Goal: Transaction & Acquisition: Purchase product/service

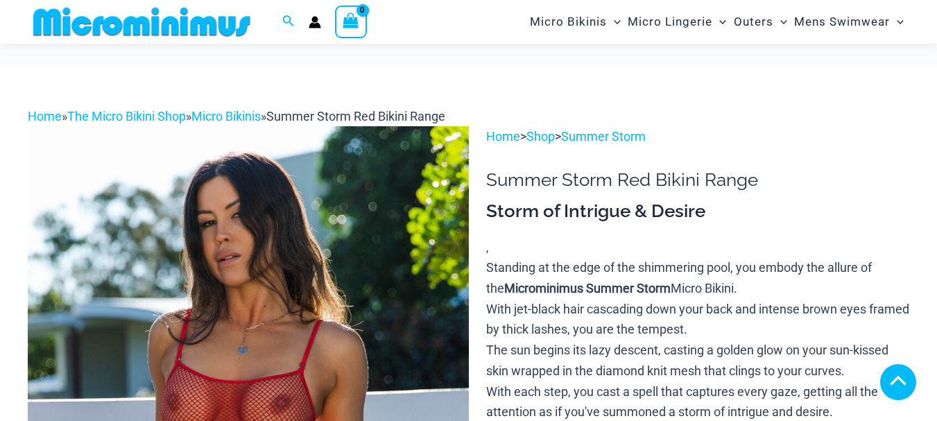
type input "**********"
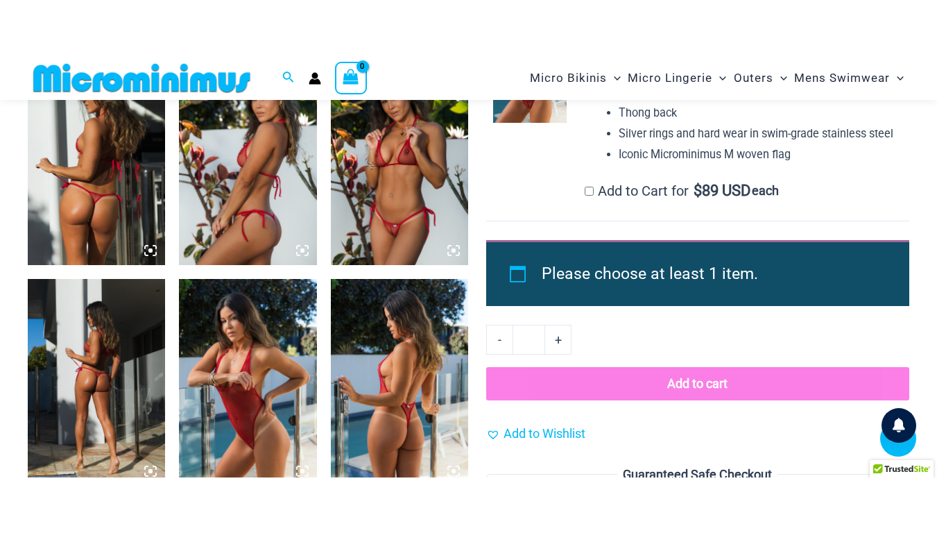
scroll to position [1258, 0]
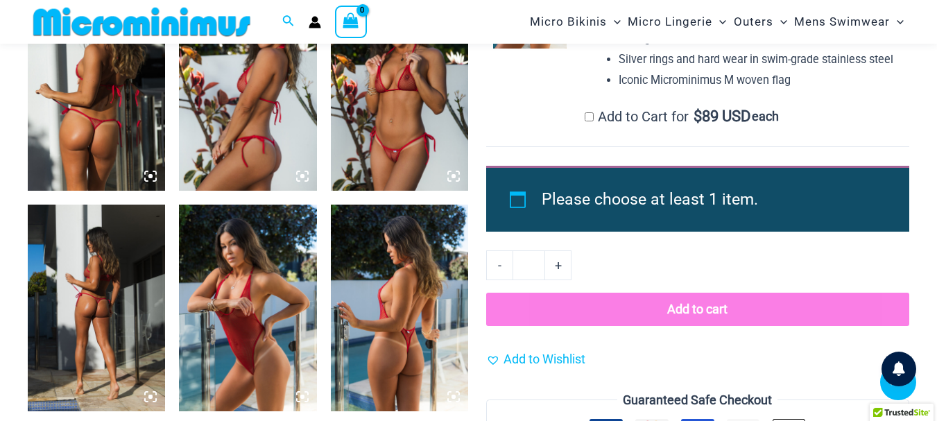
click at [119, 300] on img at bounding box center [96, 308] width 137 height 207
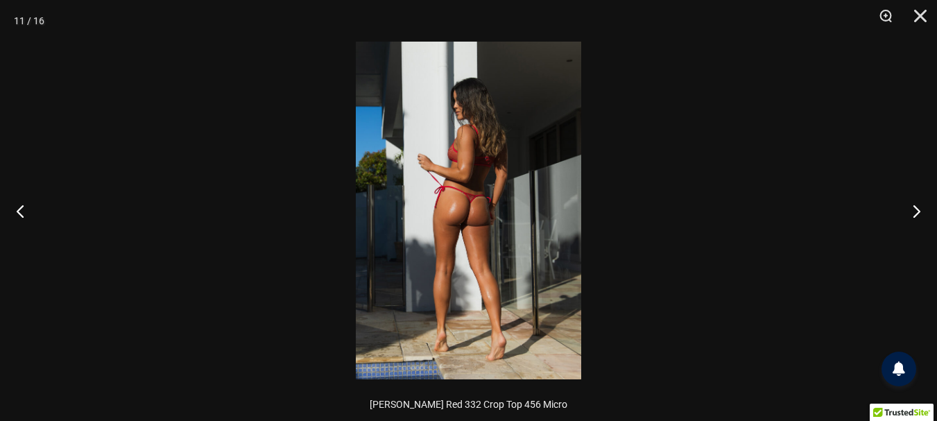
click at [535, 228] on img at bounding box center [468, 211] width 225 height 338
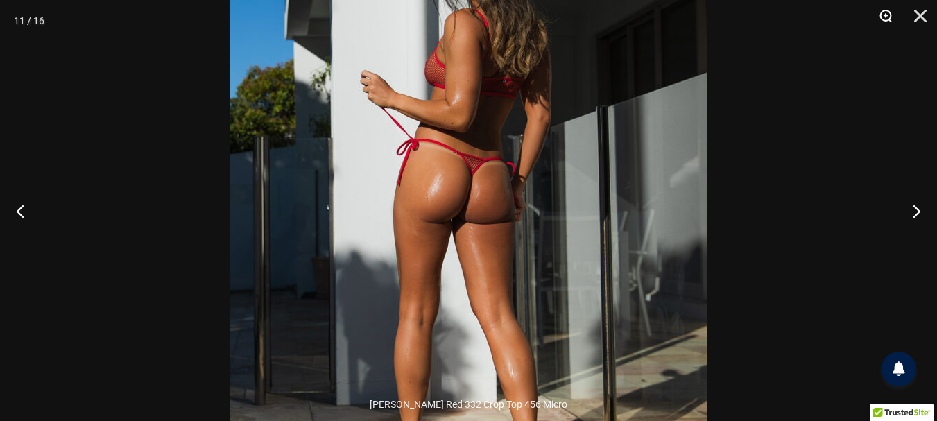
click at [884, 16] on button "Zoom" at bounding box center [880, 21] width 35 height 42
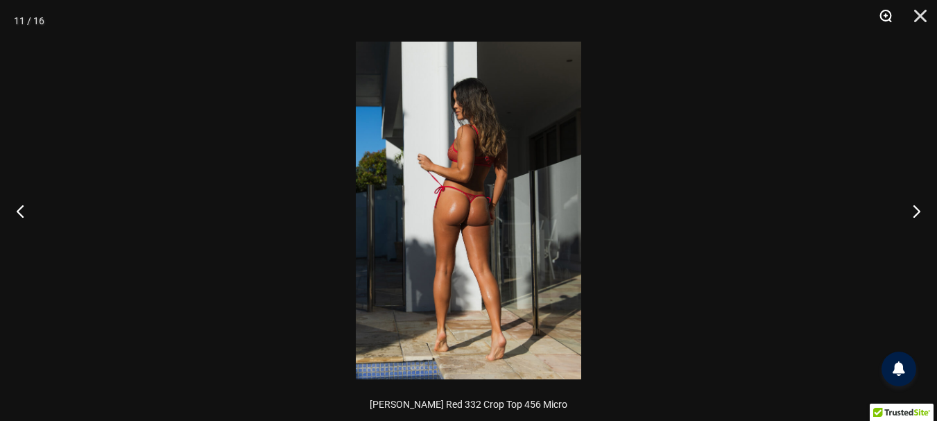
click at [884, 16] on button "Zoom" at bounding box center [880, 21] width 35 height 42
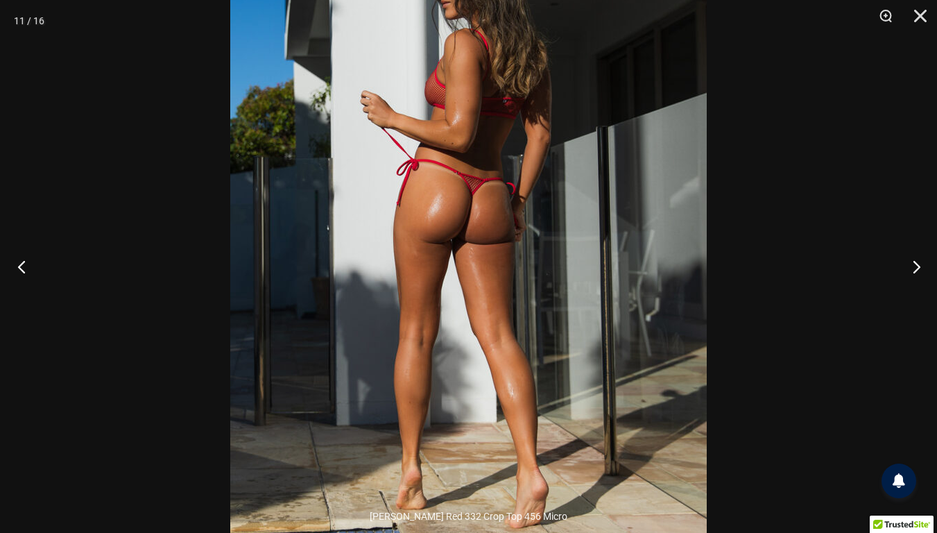
click at [25, 268] on button "Previous" at bounding box center [26, 266] width 52 height 69
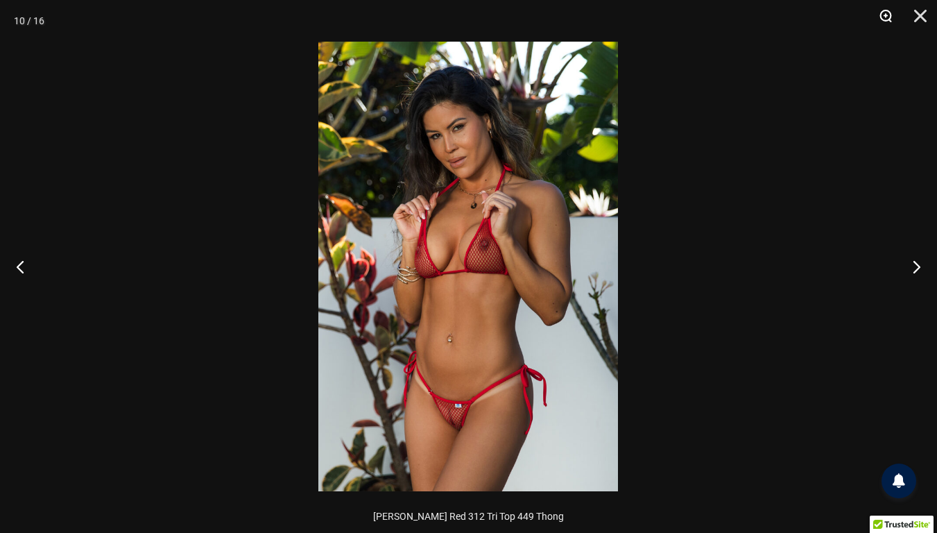
click at [885, 13] on button "Zoom" at bounding box center [880, 21] width 35 height 42
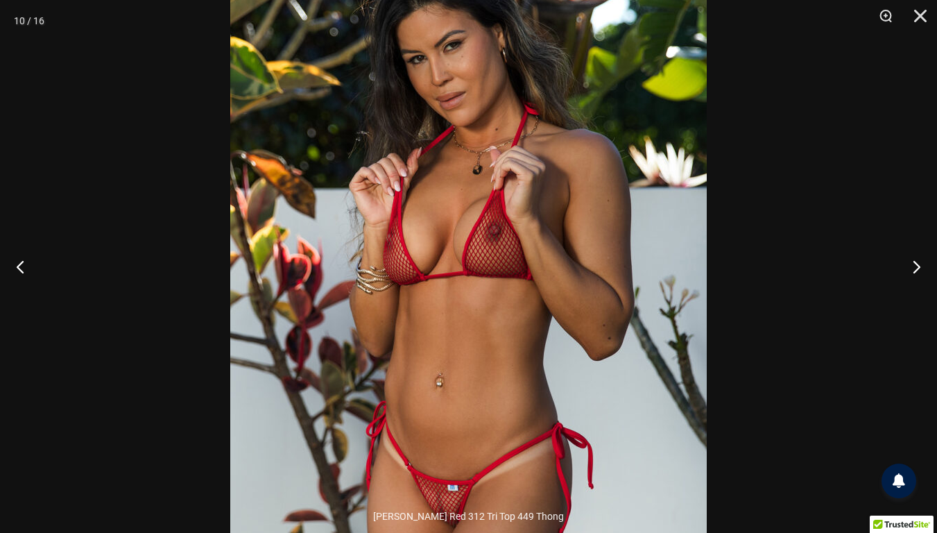
scroll to position [1265, 0]
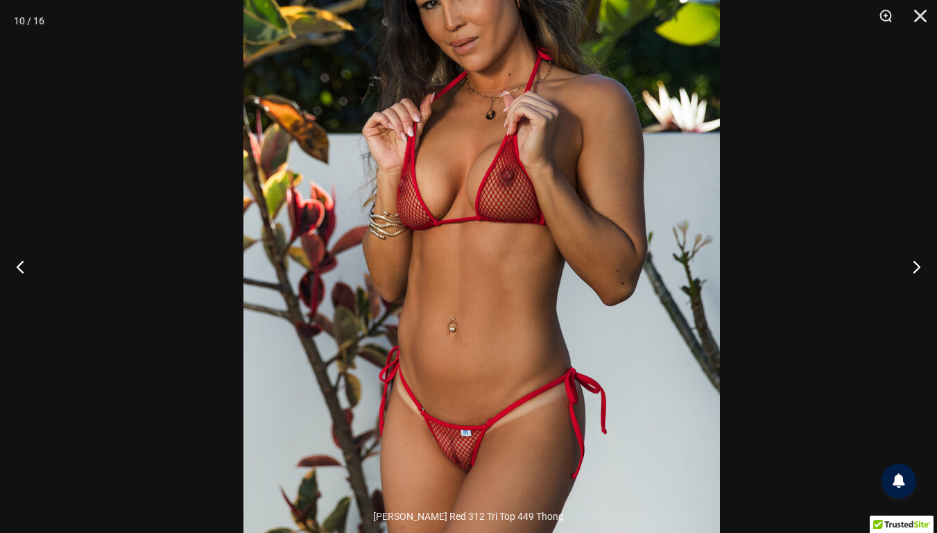
click at [638, 321] on img at bounding box center [481, 211] width 476 height 714
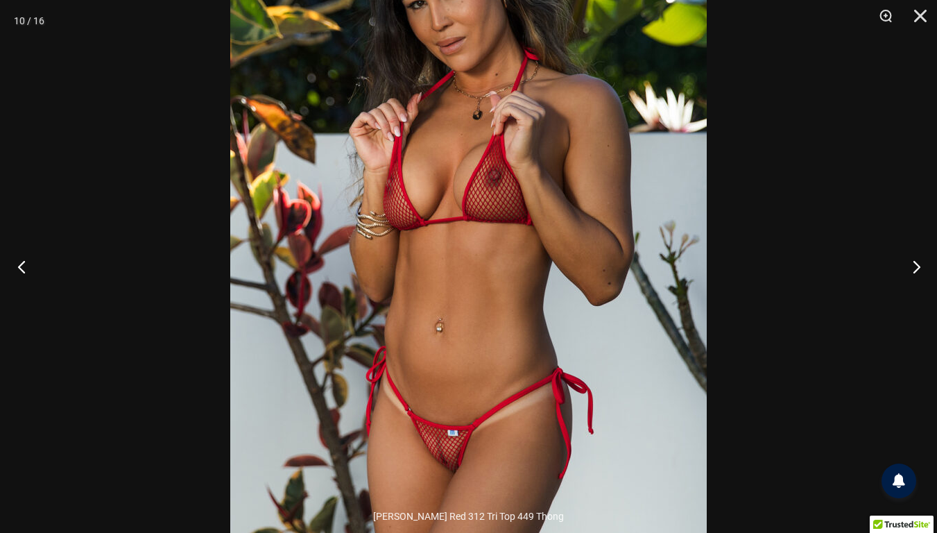
click at [26, 268] on button "Previous" at bounding box center [26, 266] width 52 height 69
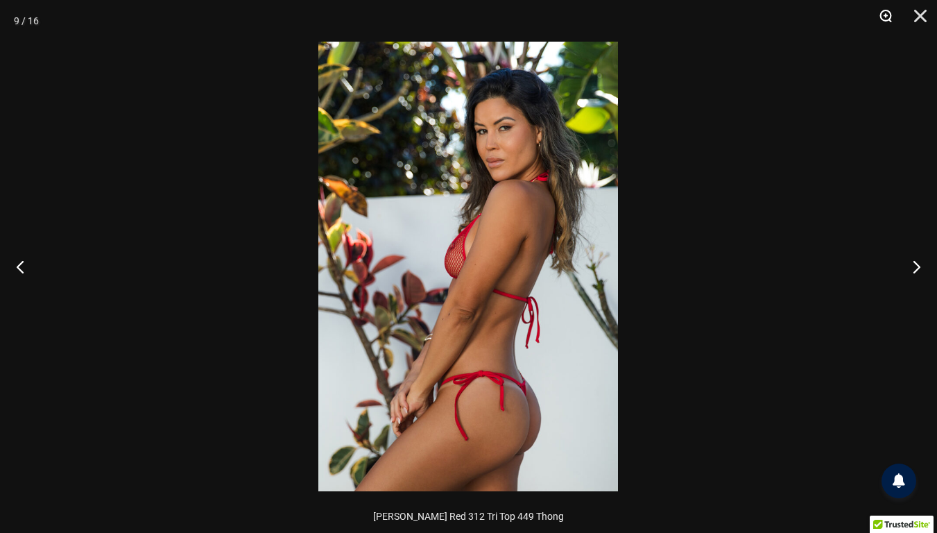
click at [880, 14] on button "Zoom" at bounding box center [880, 21] width 35 height 42
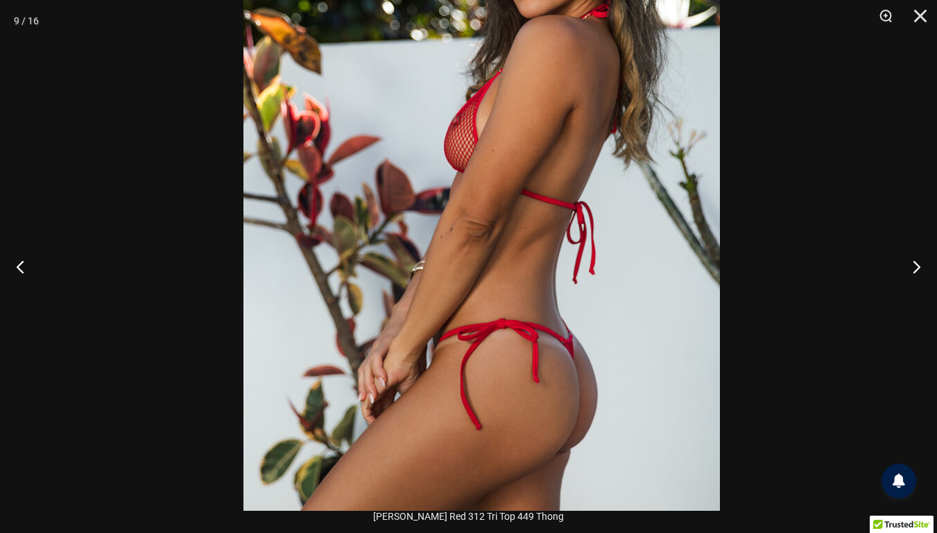
click at [593, 237] on img at bounding box center [481, 153] width 476 height 714
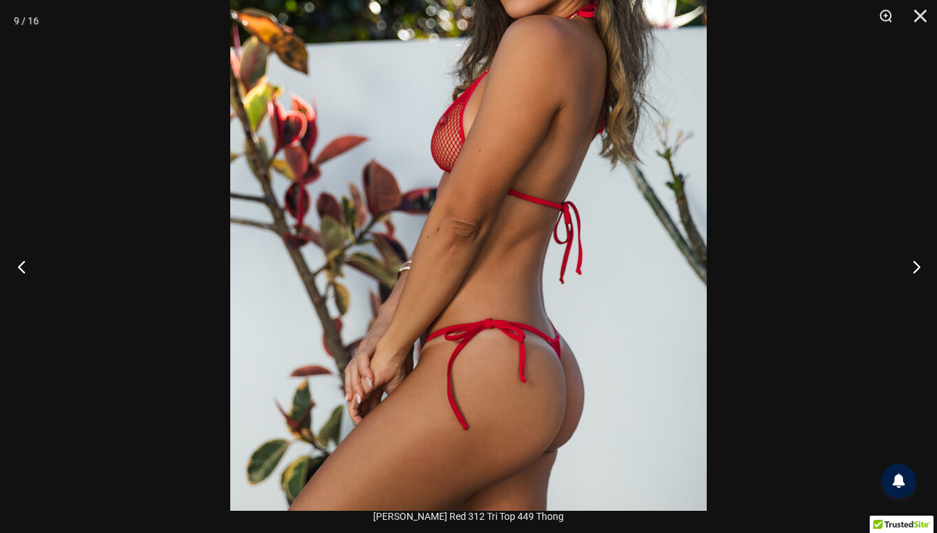
click at [21, 266] on button "Previous" at bounding box center [26, 266] width 52 height 69
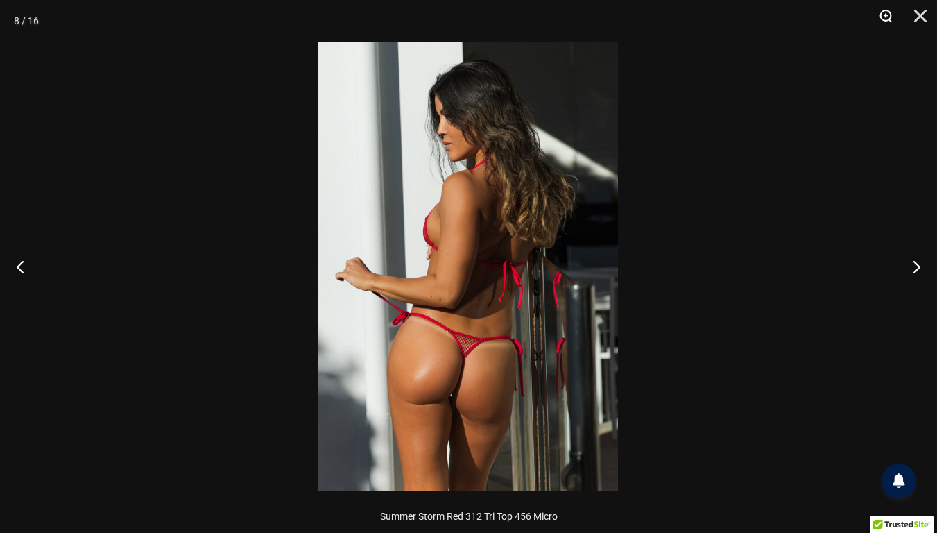
click at [885, 10] on button "Zoom" at bounding box center [880, 21] width 35 height 42
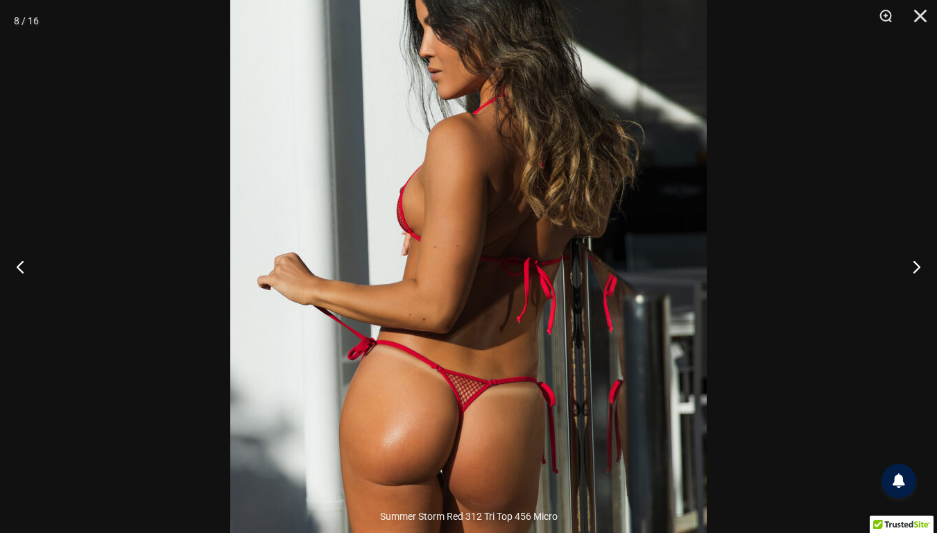
click at [534, 306] on img at bounding box center [468, 266] width 476 height 714
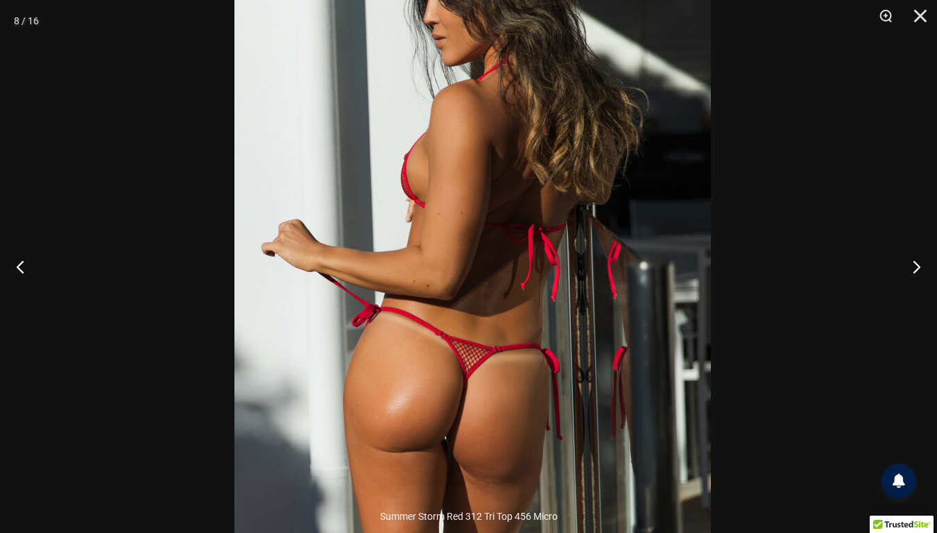
click at [540, 291] on img at bounding box center [472, 233] width 476 height 714
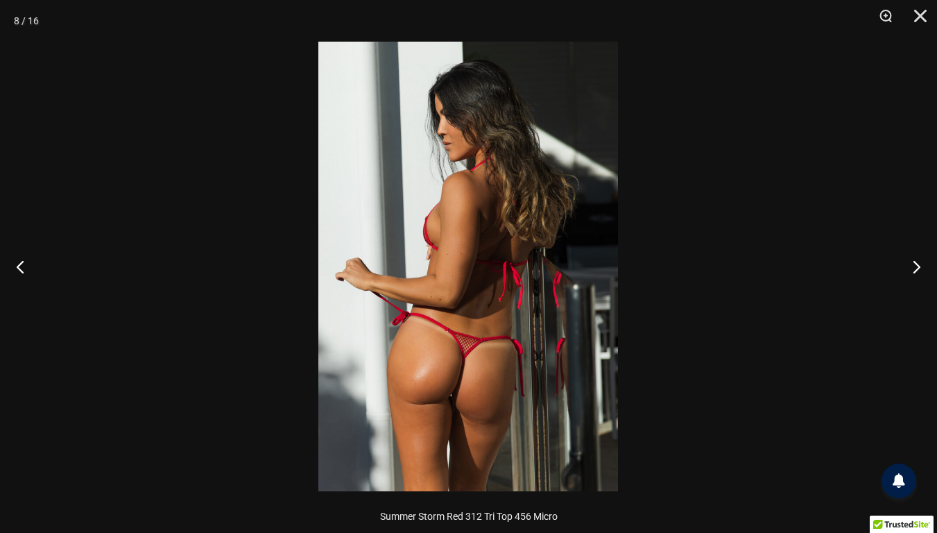
click at [444, 329] on img at bounding box center [468, 266] width 300 height 449
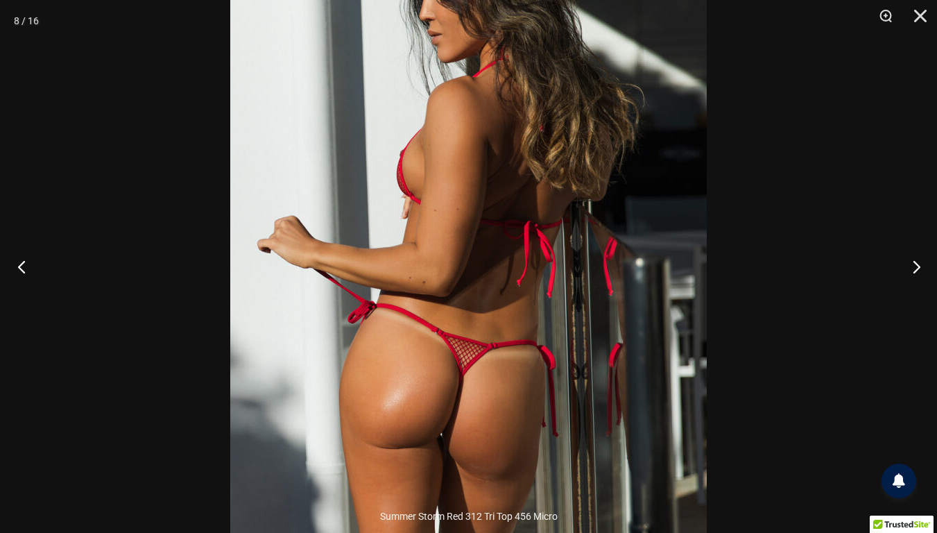
click at [26, 263] on button "Previous" at bounding box center [26, 266] width 52 height 69
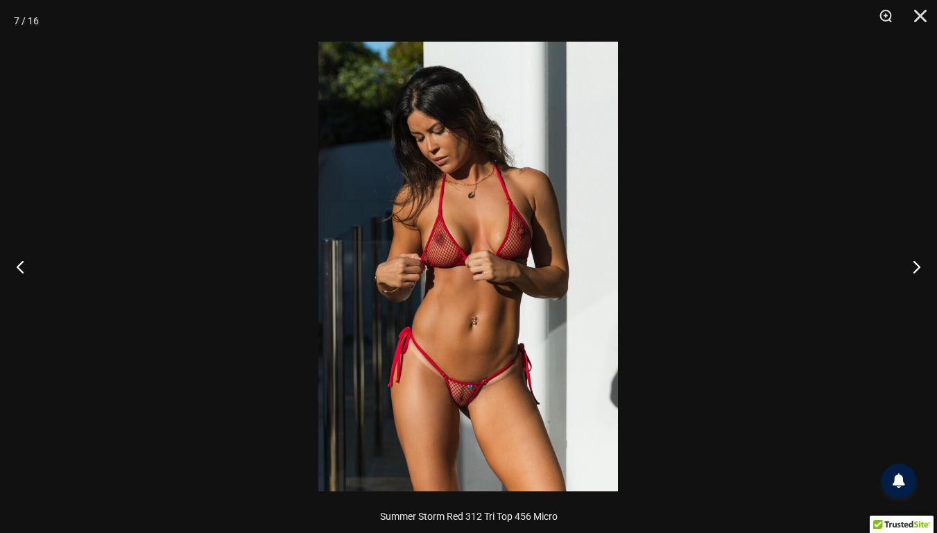
click at [467, 386] on img at bounding box center [468, 266] width 300 height 449
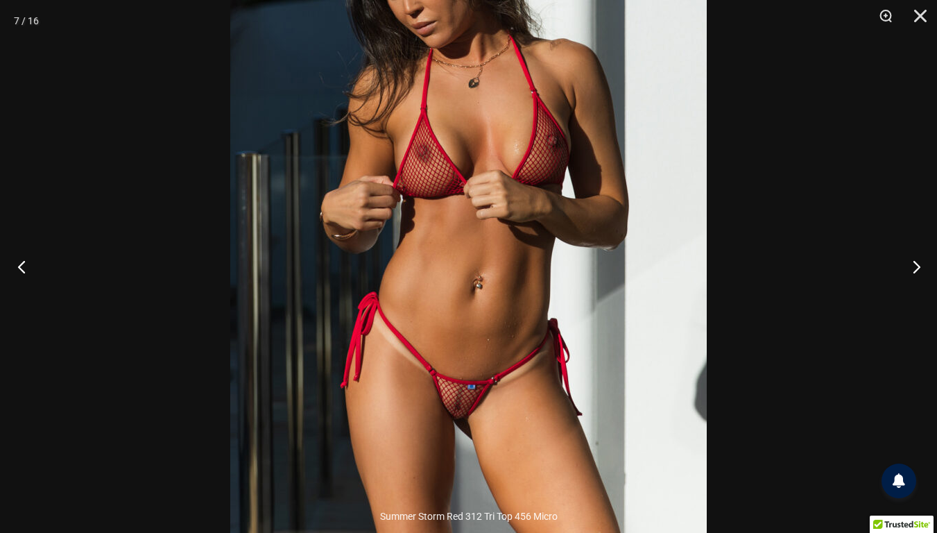
click at [22, 266] on button "Previous" at bounding box center [26, 266] width 52 height 69
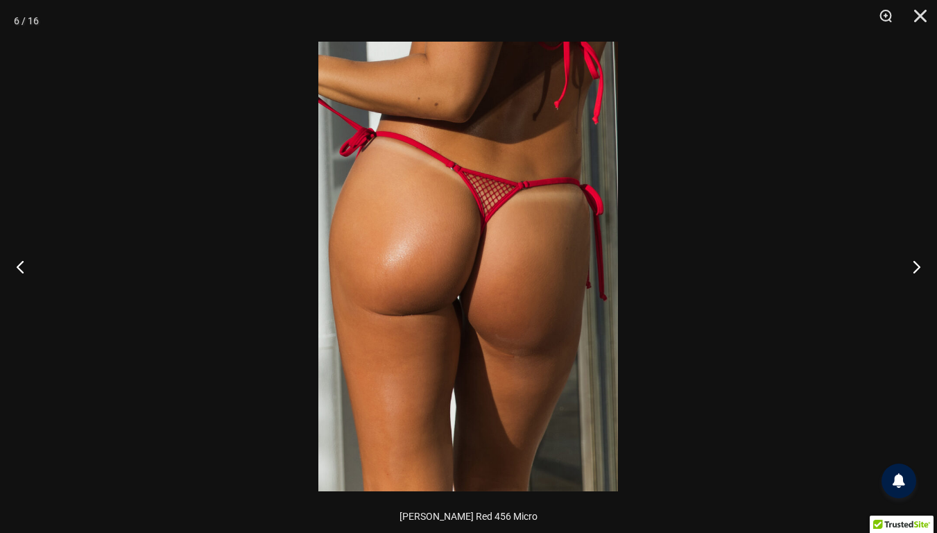
click at [488, 257] on img at bounding box center [468, 266] width 300 height 449
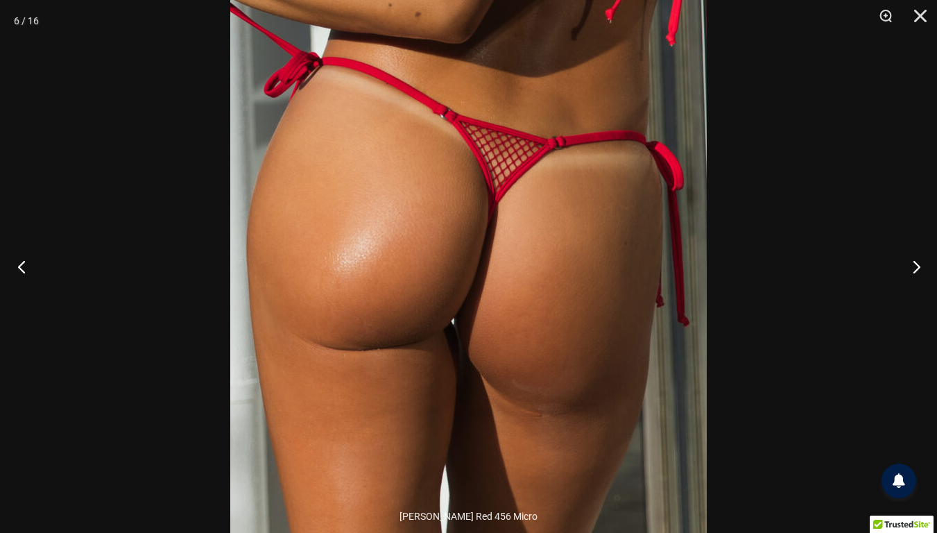
click at [22, 263] on button "Previous" at bounding box center [26, 266] width 52 height 69
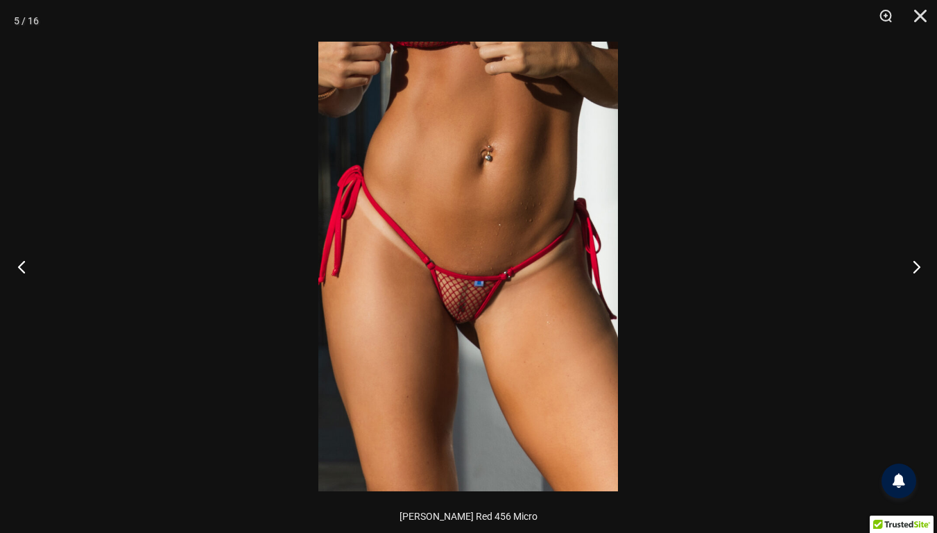
click at [21, 270] on button "Previous" at bounding box center [26, 266] width 52 height 69
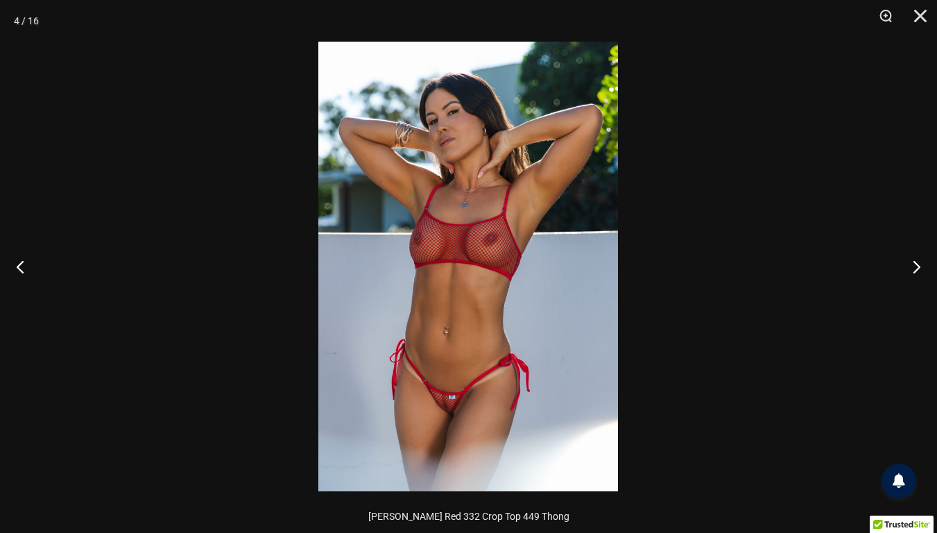
click at [457, 355] on img at bounding box center [468, 266] width 300 height 449
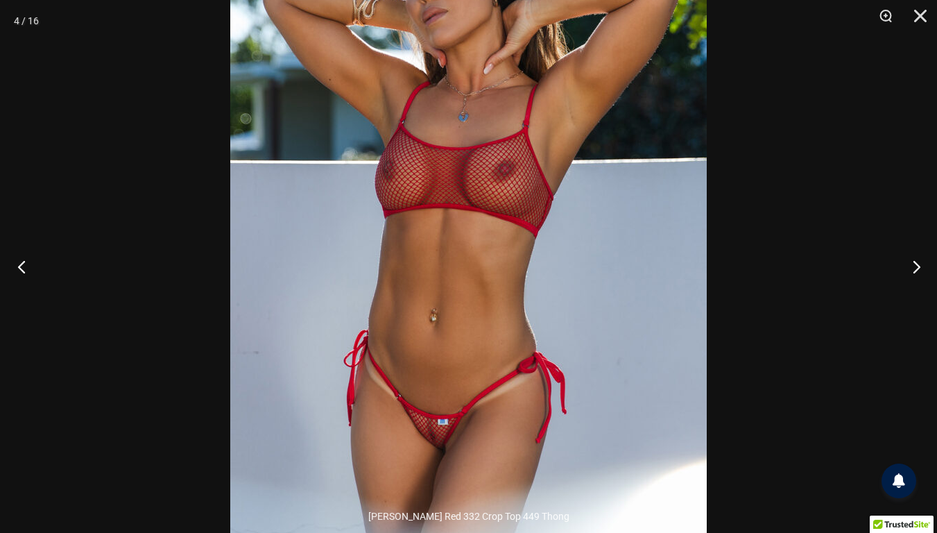
click at [22, 266] on button "Previous" at bounding box center [26, 266] width 52 height 69
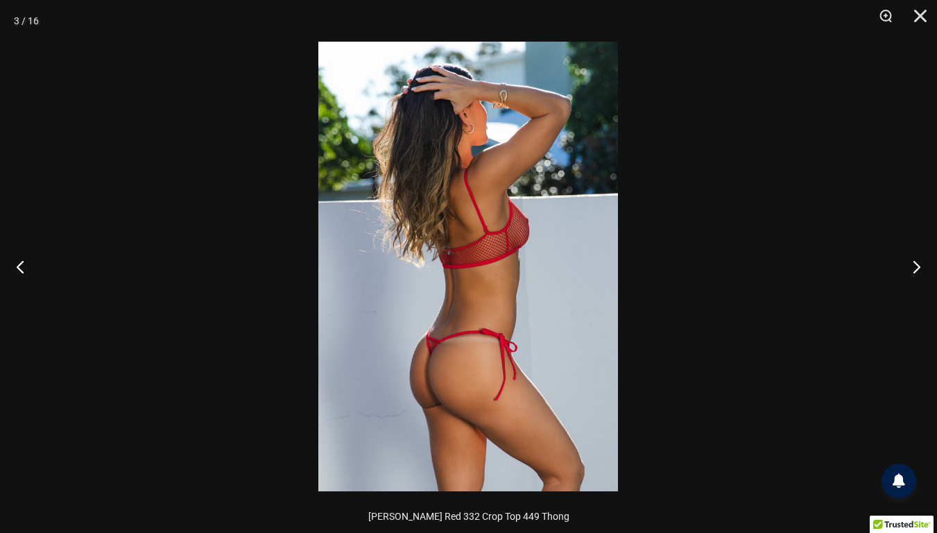
click at [460, 345] on img at bounding box center [468, 266] width 300 height 449
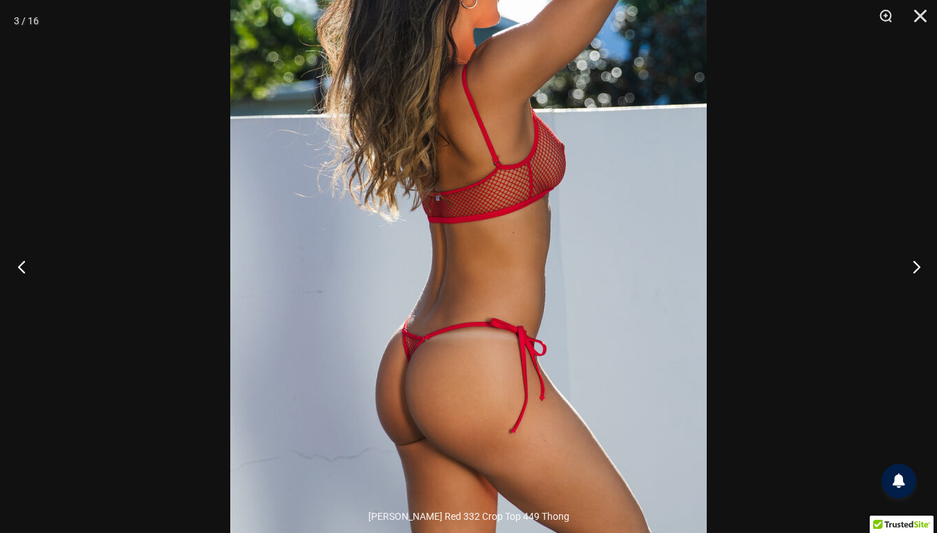
click at [22, 268] on button "Previous" at bounding box center [26, 266] width 52 height 69
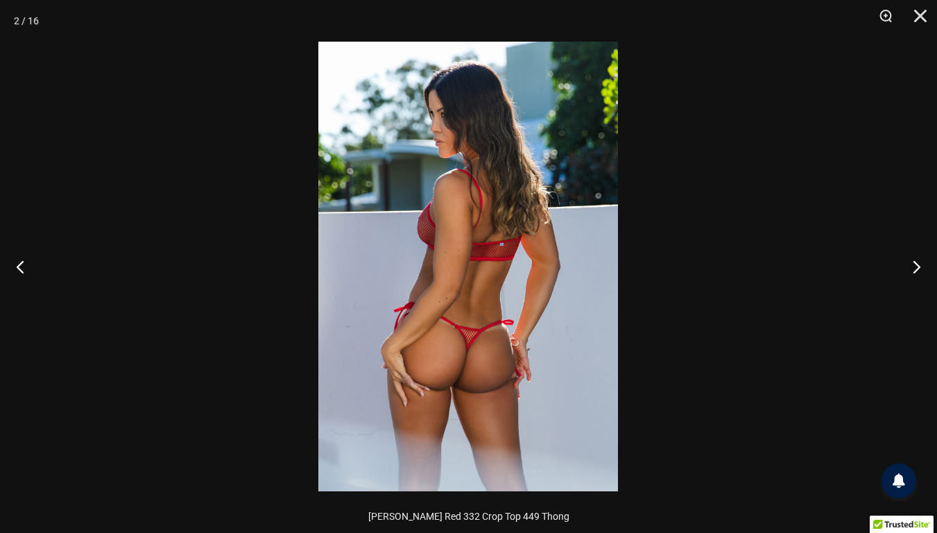
click at [485, 378] on img at bounding box center [468, 266] width 300 height 449
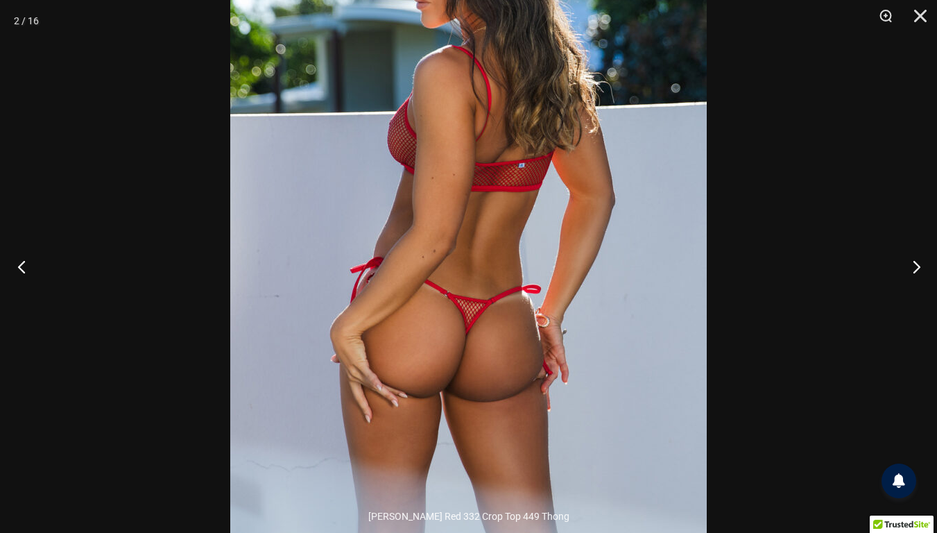
click at [20, 264] on button "Previous" at bounding box center [26, 266] width 52 height 69
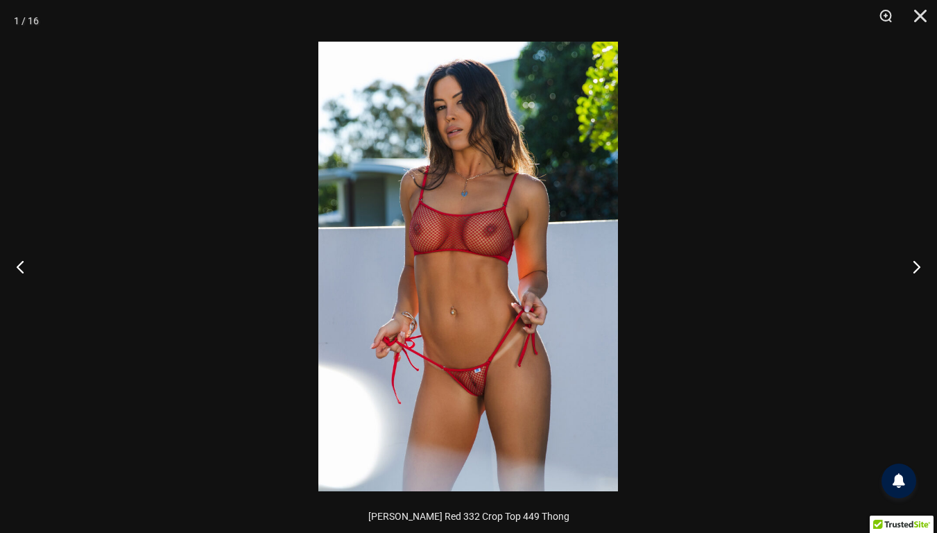
click at [473, 375] on img at bounding box center [468, 266] width 300 height 449
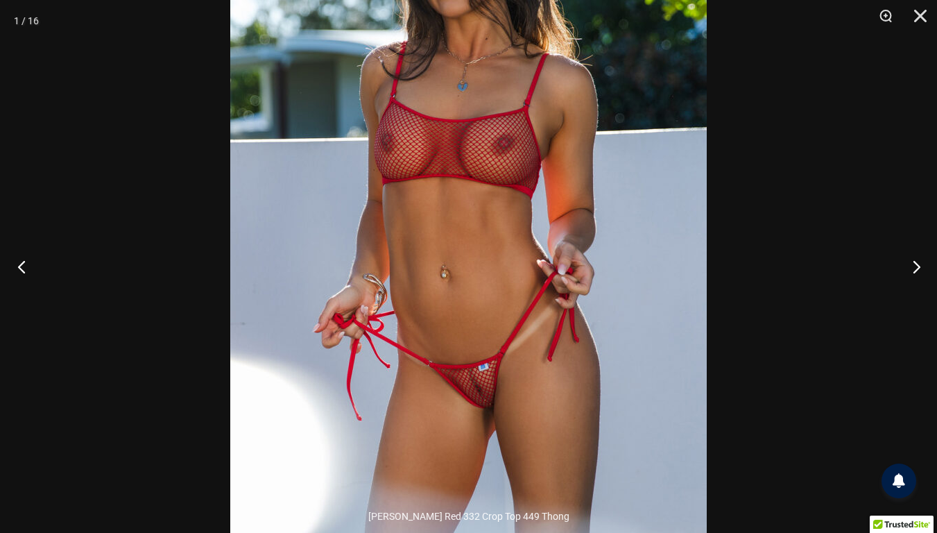
click at [22, 268] on button "Previous" at bounding box center [26, 266] width 52 height 69
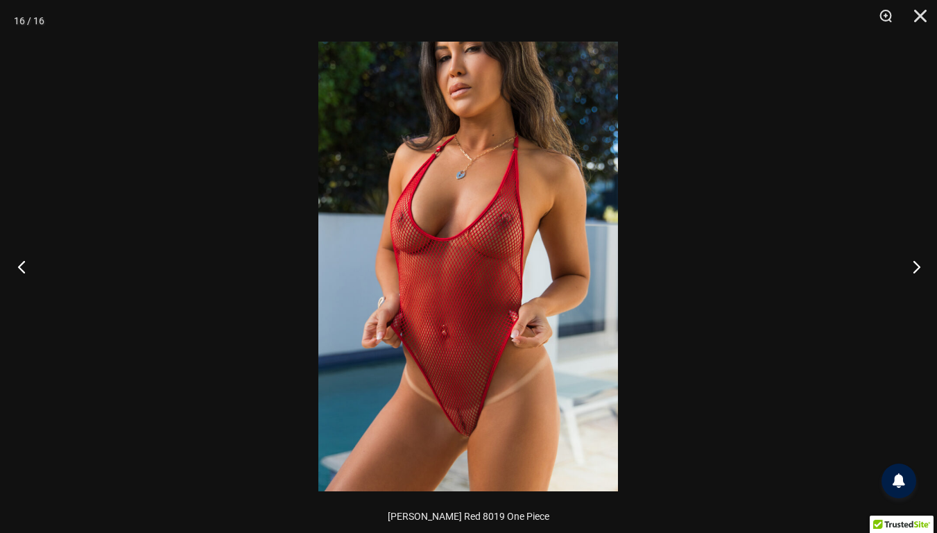
click at [22, 268] on button "Previous" at bounding box center [26, 266] width 52 height 69
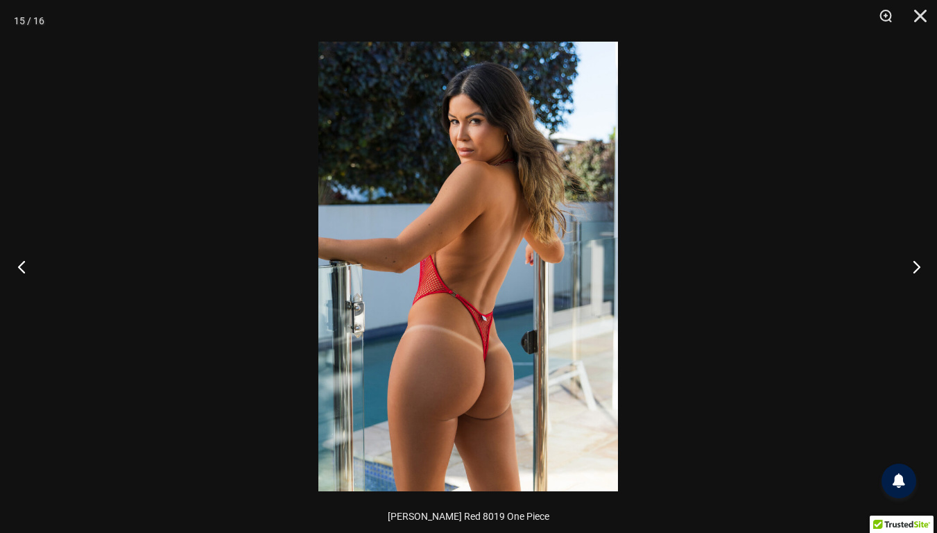
click at [22, 269] on button "Previous" at bounding box center [26, 266] width 52 height 69
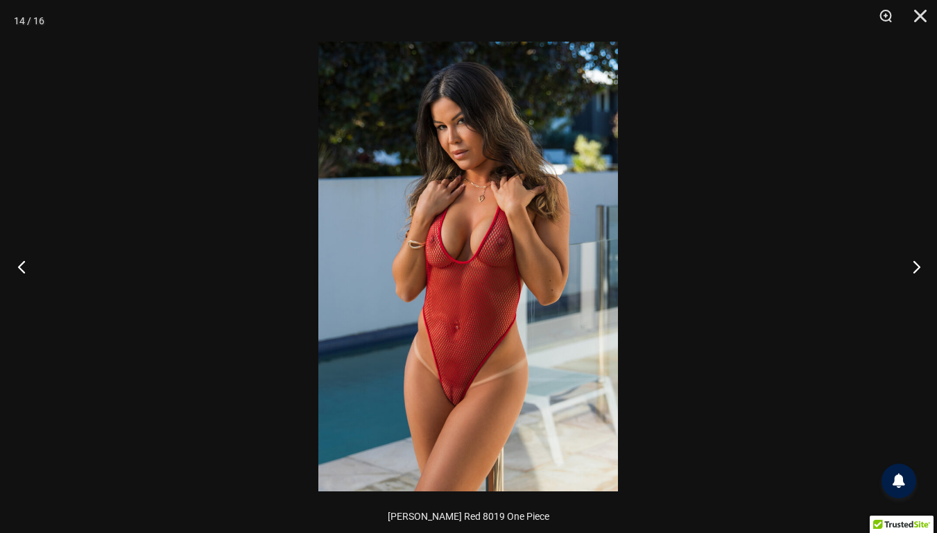
click at [22, 269] on button "Previous" at bounding box center [26, 266] width 52 height 69
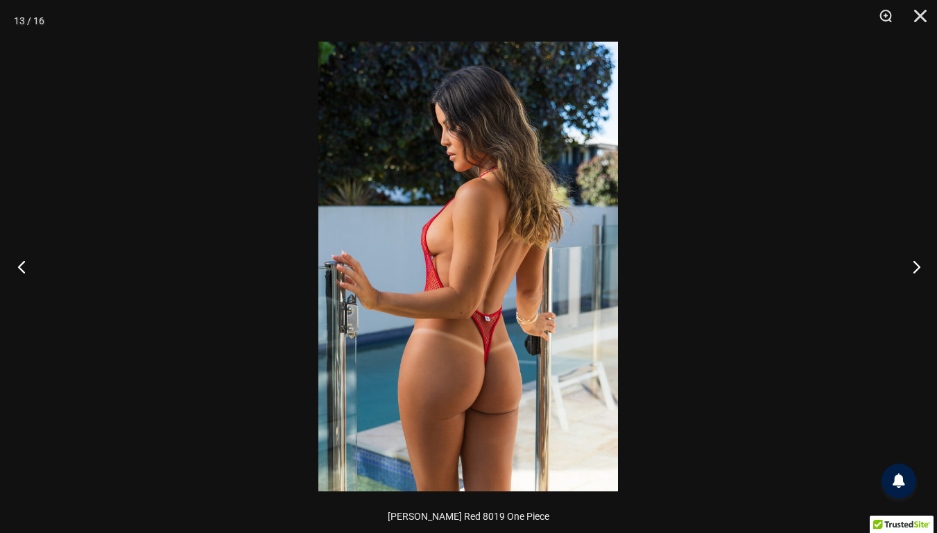
click at [22, 269] on button "Previous" at bounding box center [26, 266] width 52 height 69
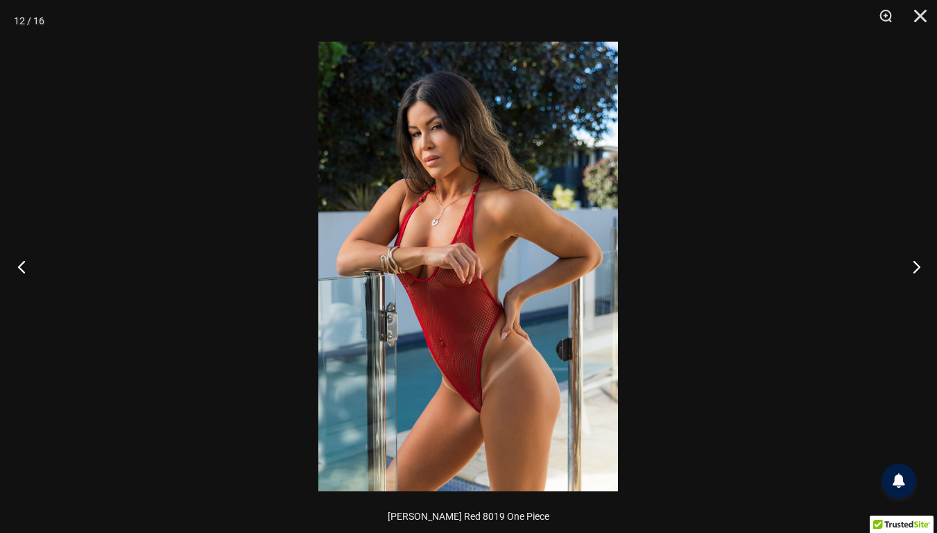
click at [22, 269] on button "Previous" at bounding box center [26, 266] width 52 height 69
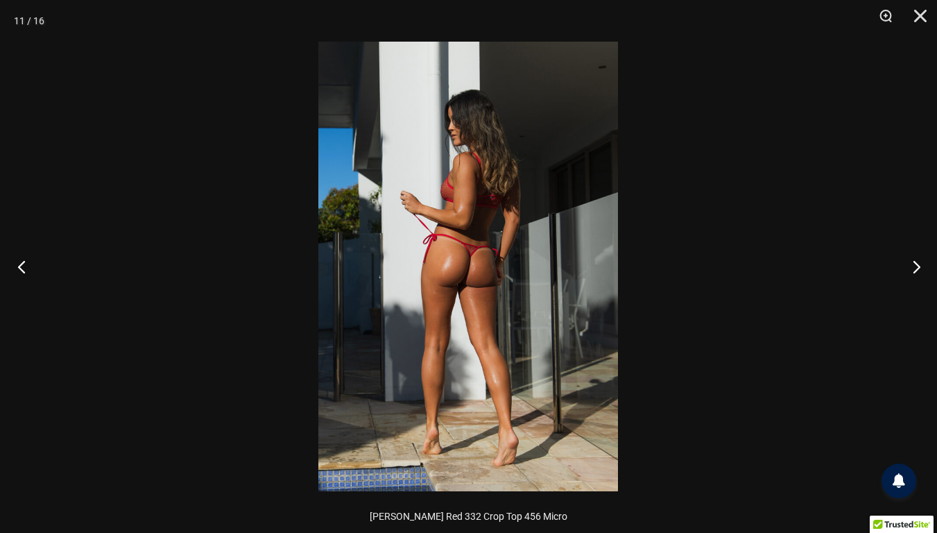
click at [22, 269] on button "Previous" at bounding box center [26, 266] width 52 height 69
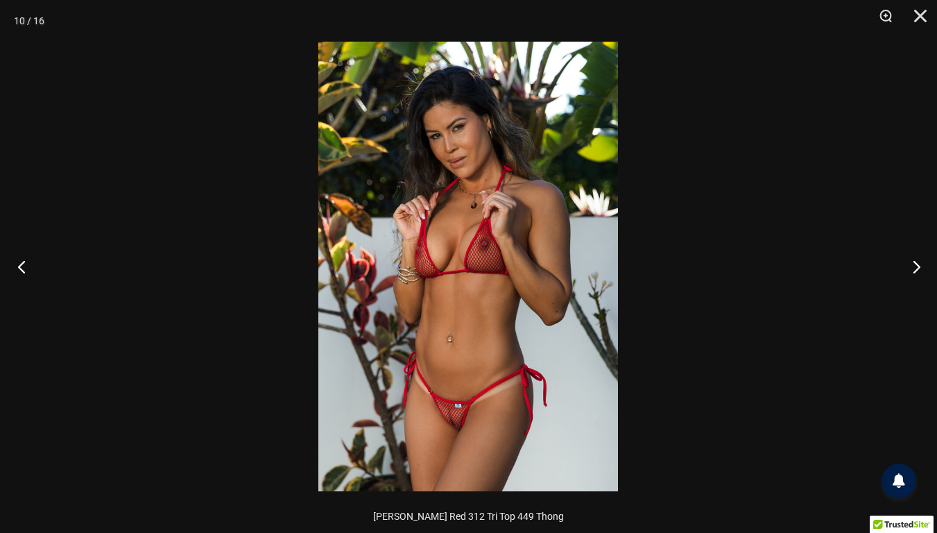
click at [22, 269] on button "Previous" at bounding box center [26, 266] width 52 height 69
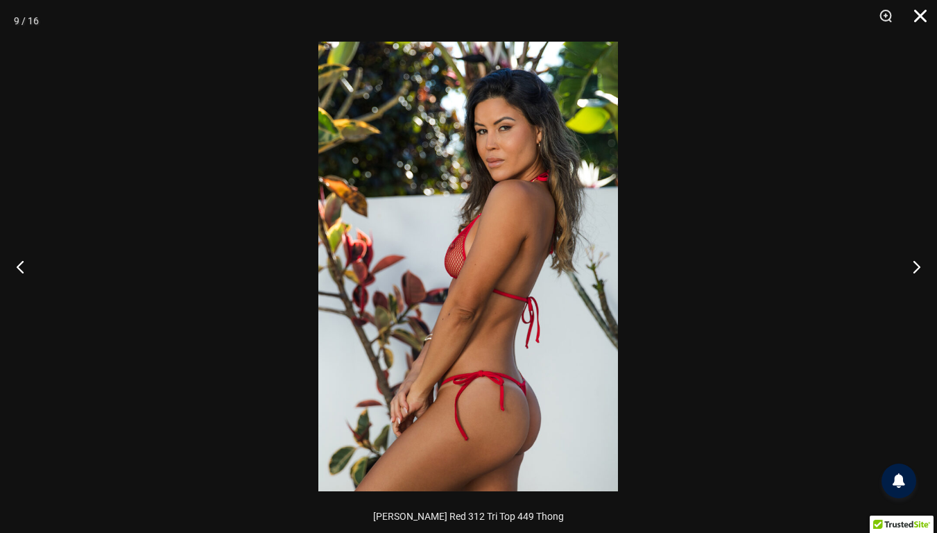
click at [921, 19] on button "Close" at bounding box center [915, 21] width 35 height 42
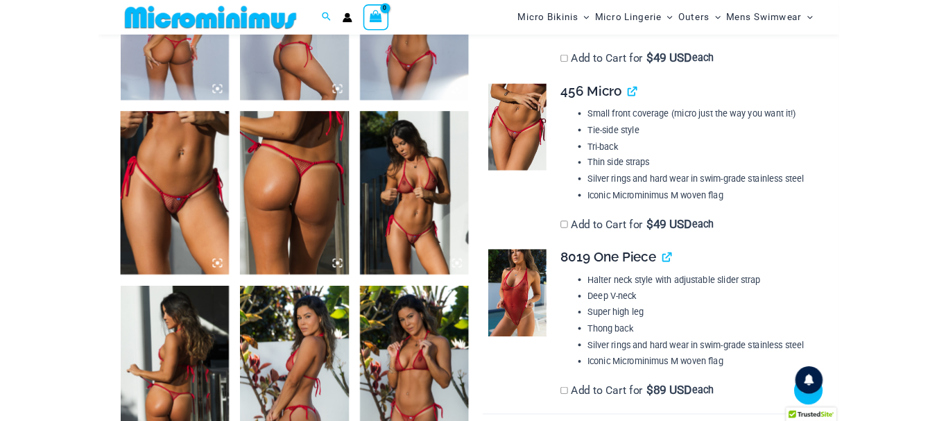
scroll to position [937, 0]
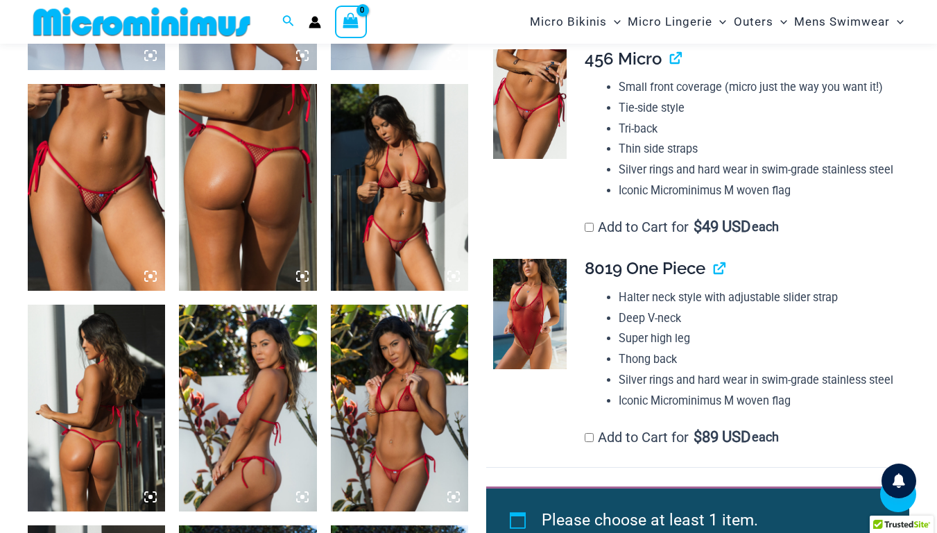
click at [538, 127] on img at bounding box center [530, 104] width 74 height 110
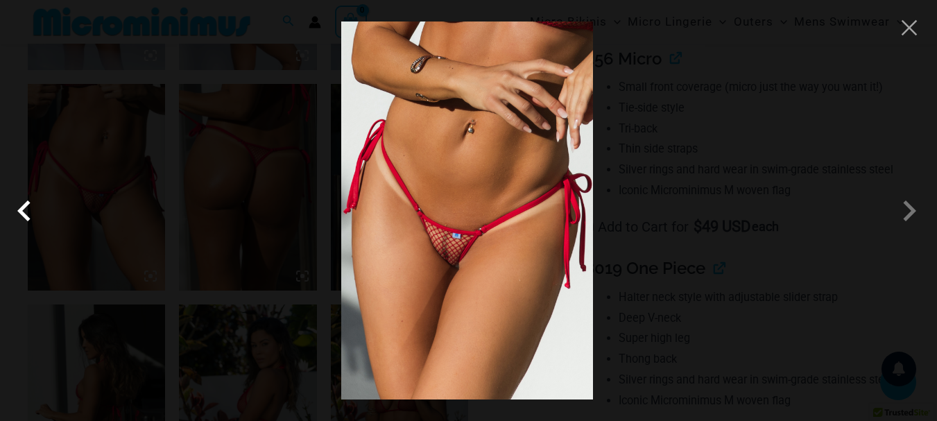
click at [28, 214] on span at bounding box center [28, 211] width 42 height 42
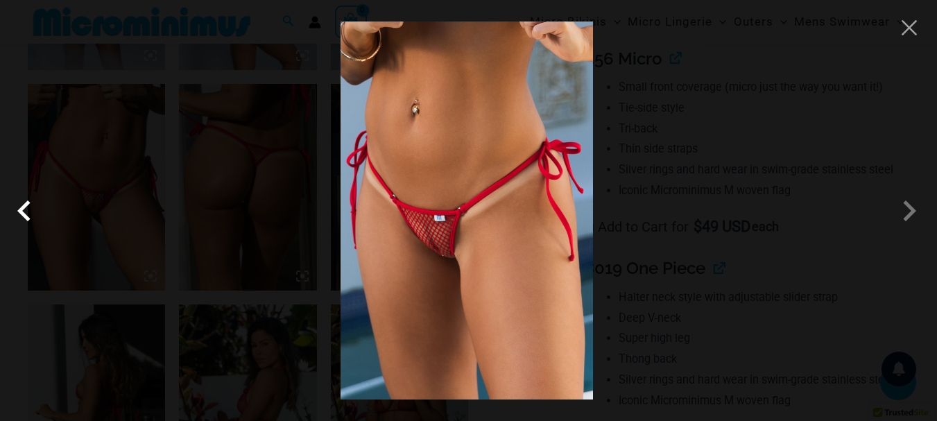
click at [28, 214] on span at bounding box center [28, 211] width 42 height 42
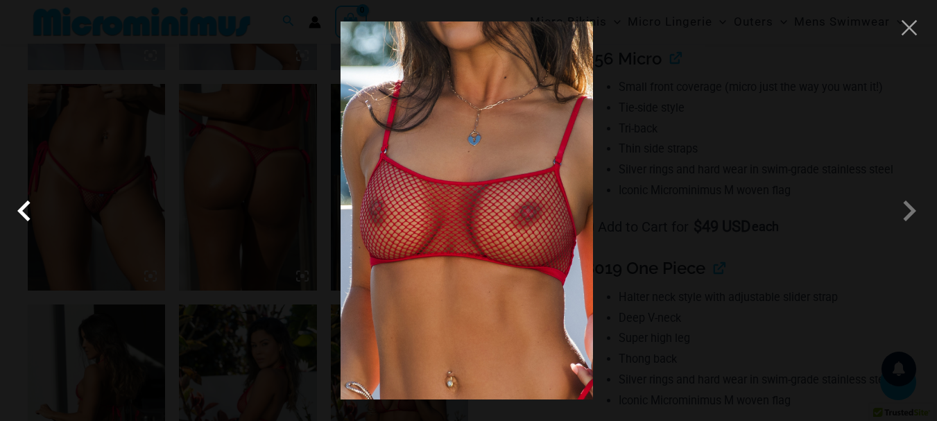
click at [28, 214] on span at bounding box center [28, 211] width 42 height 42
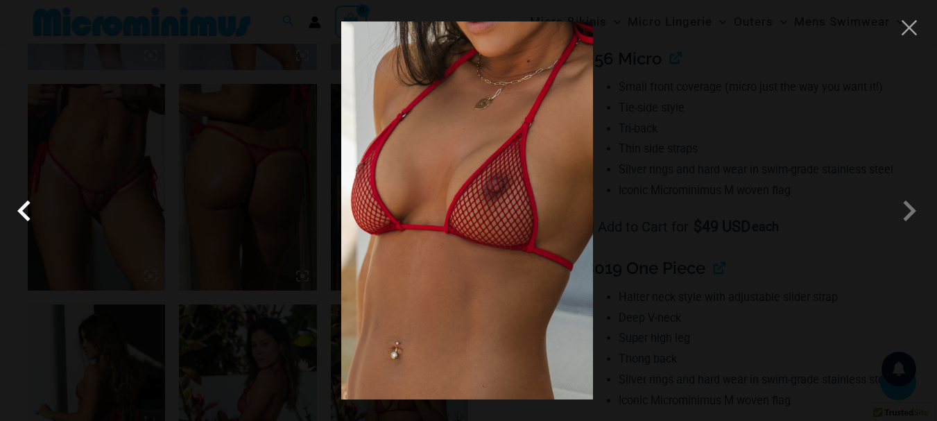
click at [28, 214] on span at bounding box center [28, 211] width 42 height 42
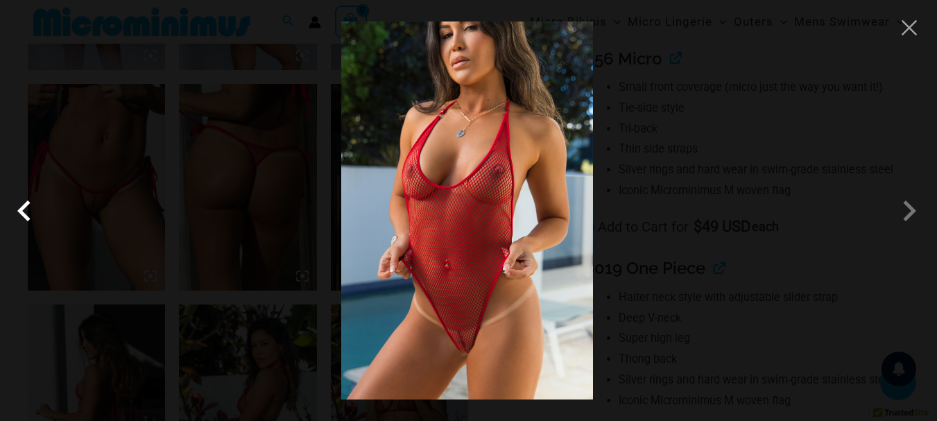
click at [28, 214] on span at bounding box center [28, 211] width 42 height 42
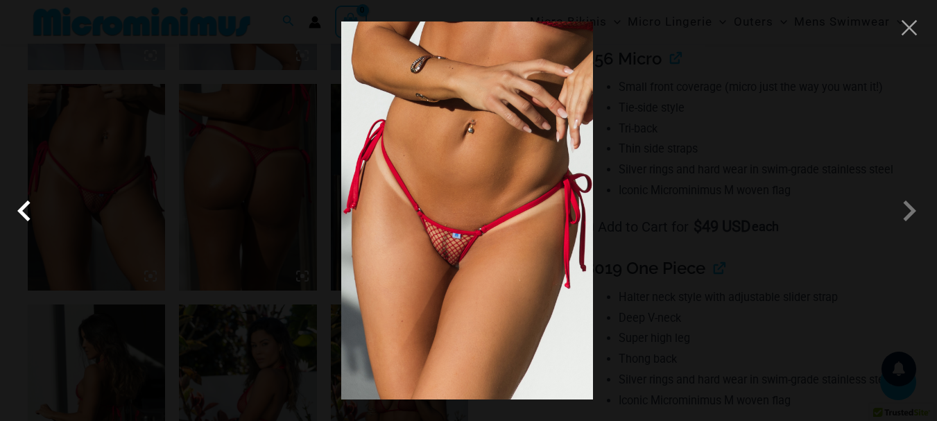
click at [28, 214] on span at bounding box center [28, 211] width 42 height 42
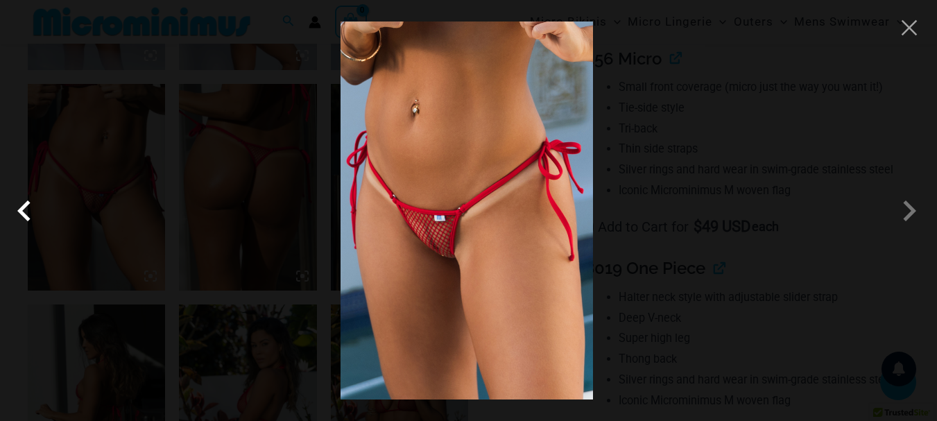
click at [21, 211] on span at bounding box center [28, 211] width 42 height 42
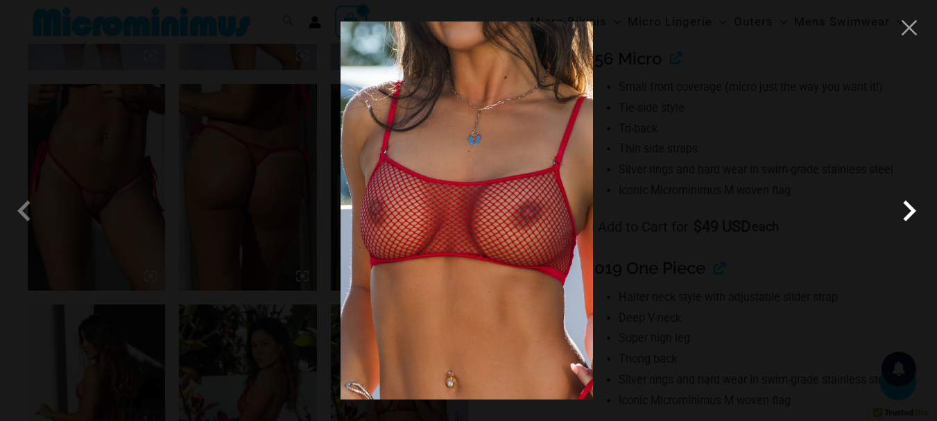
click at [912, 211] on span at bounding box center [909, 211] width 42 height 42
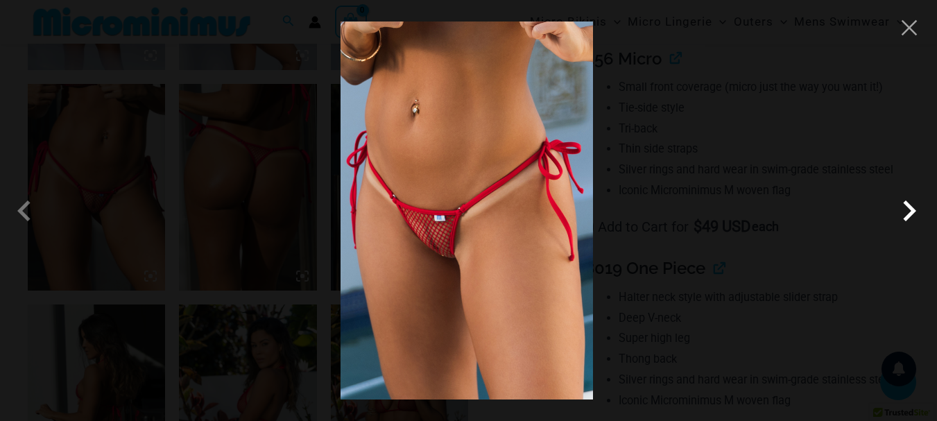
click at [912, 211] on span at bounding box center [909, 211] width 42 height 42
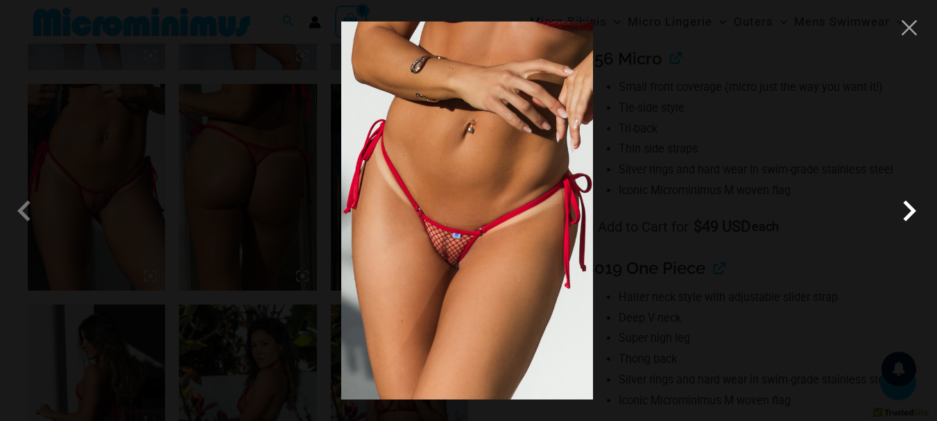
click at [911, 211] on span at bounding box center [909, 211] width 42 height 42
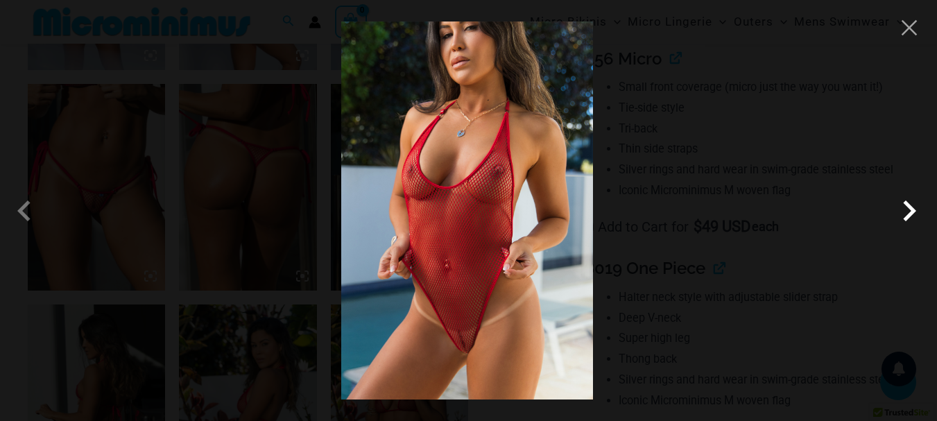
click at [911, 211] on span at bounding box center [909, 211] width 42 height 42
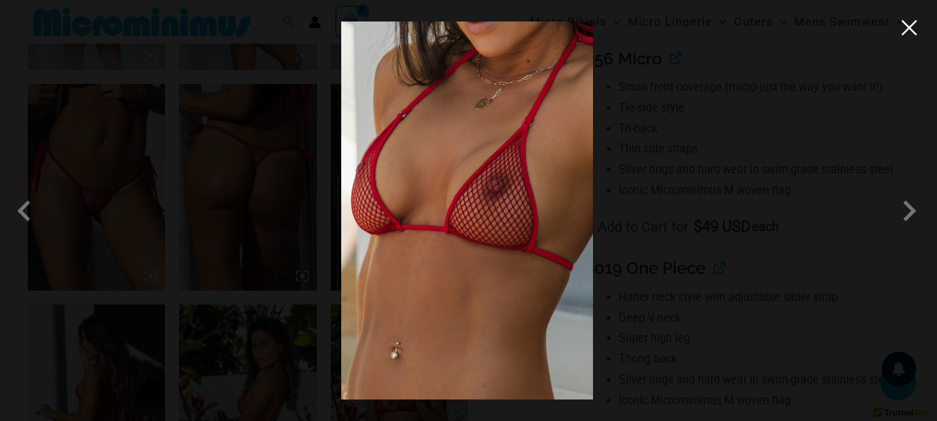
click at [909, 33] on button "Close" at bounding box center [909, 27] width 21 height 21
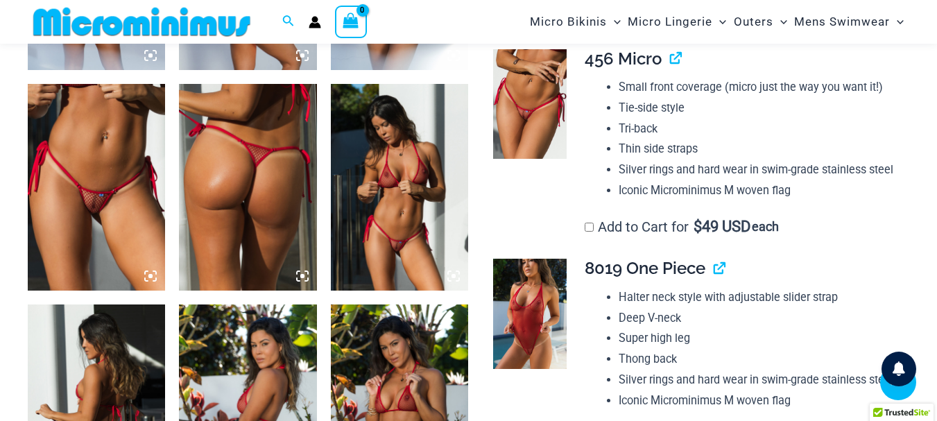
click at [401, 209] on img at bounding box center [399, 187] width 137 height 207
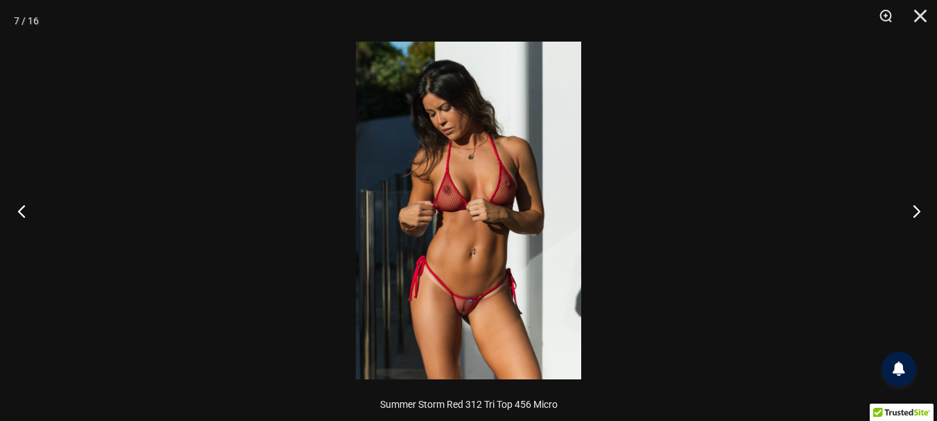
click at [17, 212] on button "Previous" at bounding box center [26, 210] width 52 height 69
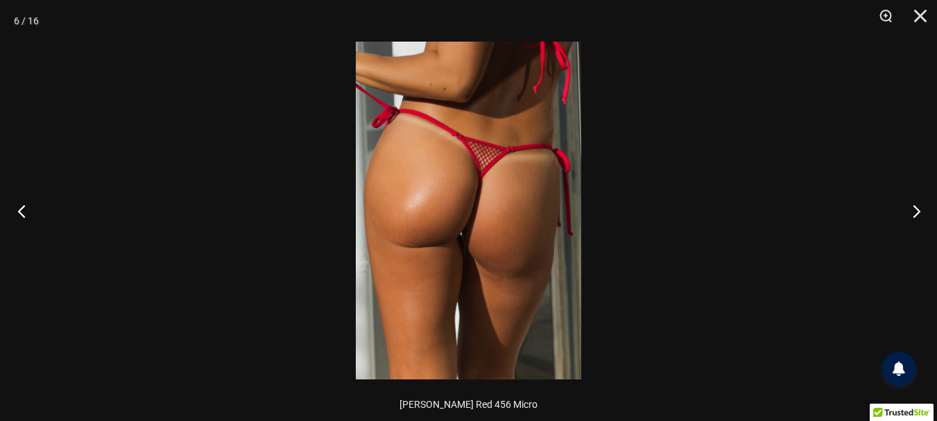
click at [17, 212] on button "Previous" at bounding box center [26, 210] width 52 height 69
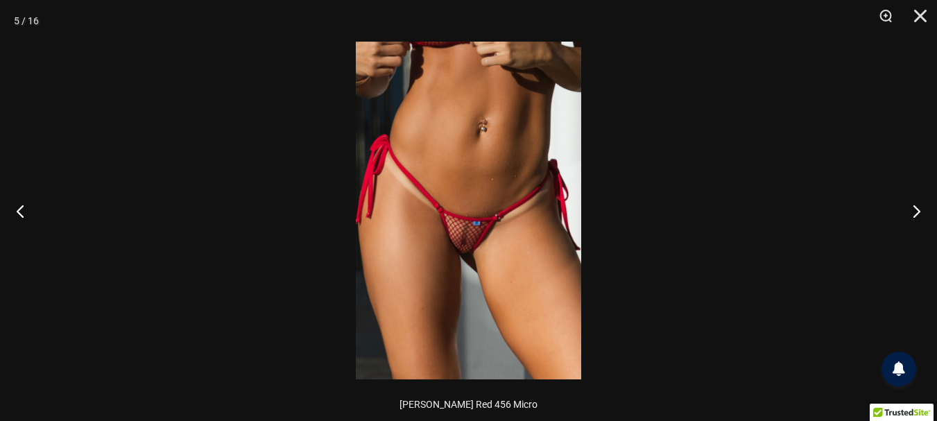
click at [410, 241] on img at bounding box center [468, 211] width 225 height 338
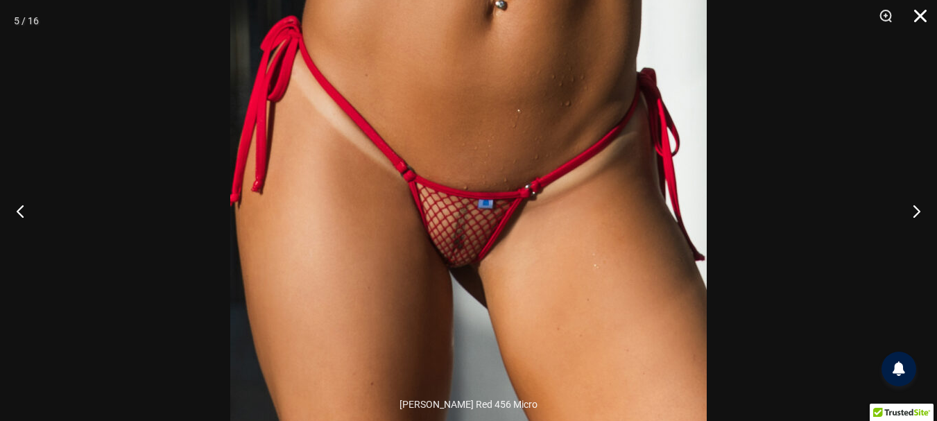
click at [919, 12] on button "Close" at bounding box center [915, 21] width 35 height 42
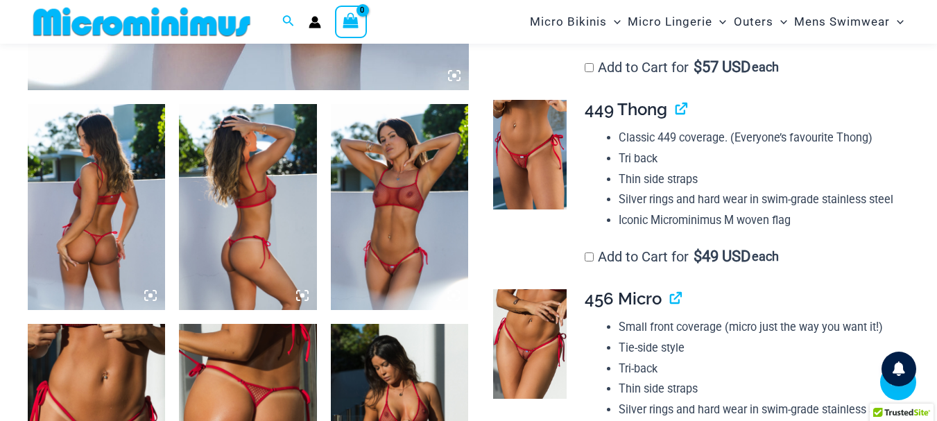
scroll to position [606, 0]
